Goal: Ask a question

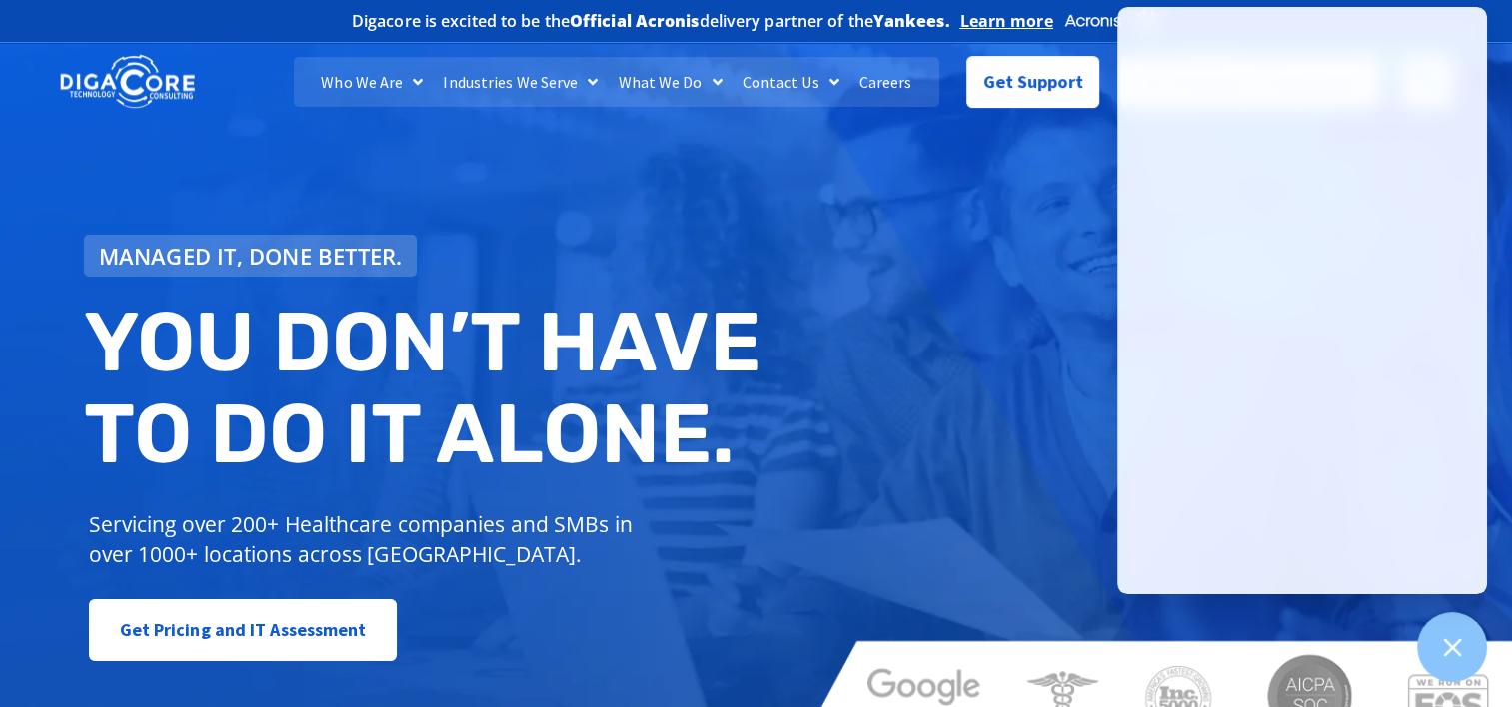
click at [1498, 93] on div "Who We Are About Us Our Leadership Testimonials Blog Industries We Serve Health…" at bounding box center [756, 82] width 1512 height 79
click at [1058, 95] on link "Get Support" at bounding box center [1032, 74] width 133 height 52
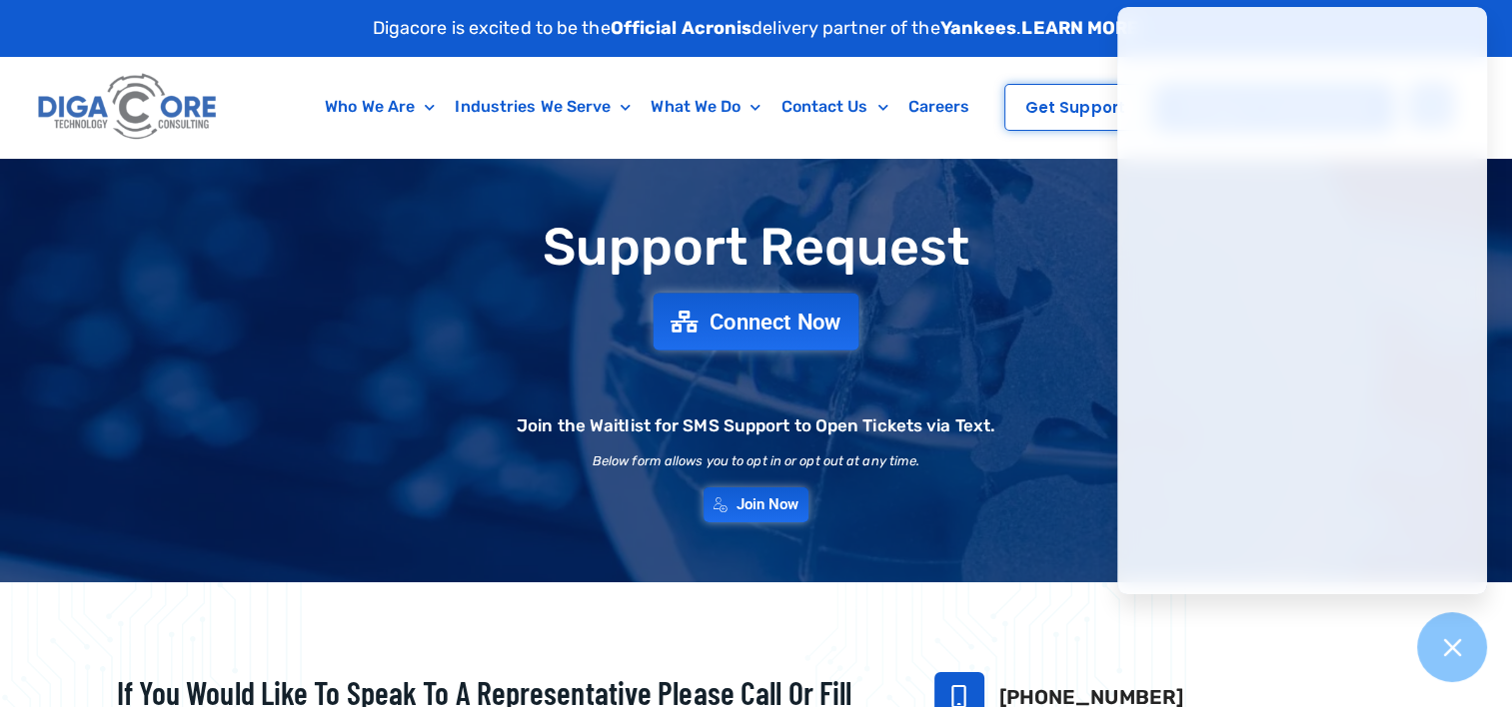
click at [799, 334] on link "Connect Now" at bounding box center [756, 321] width 206 height 57
